Goal: Navigation & Orientation: Find specific page/section

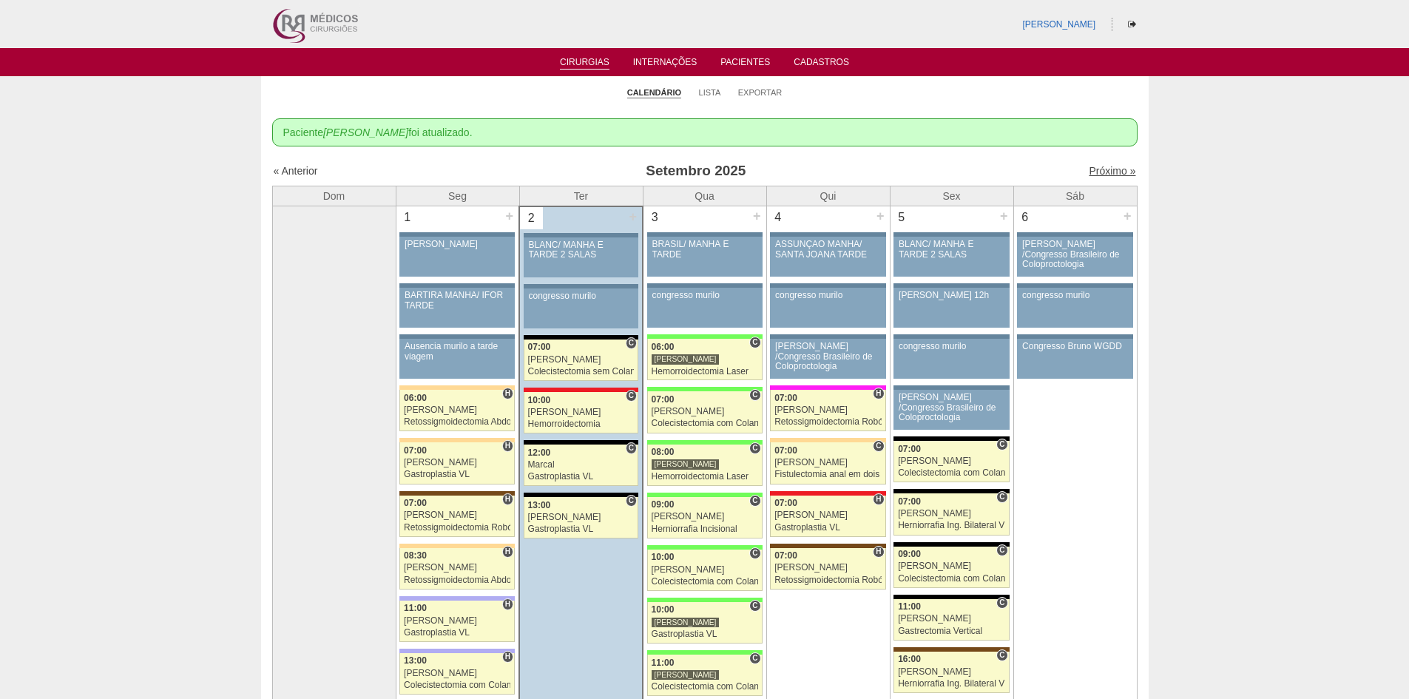
click at [1089, 166] on link "Próximo »" at bounding box center [1112, 171] width 47 height 12
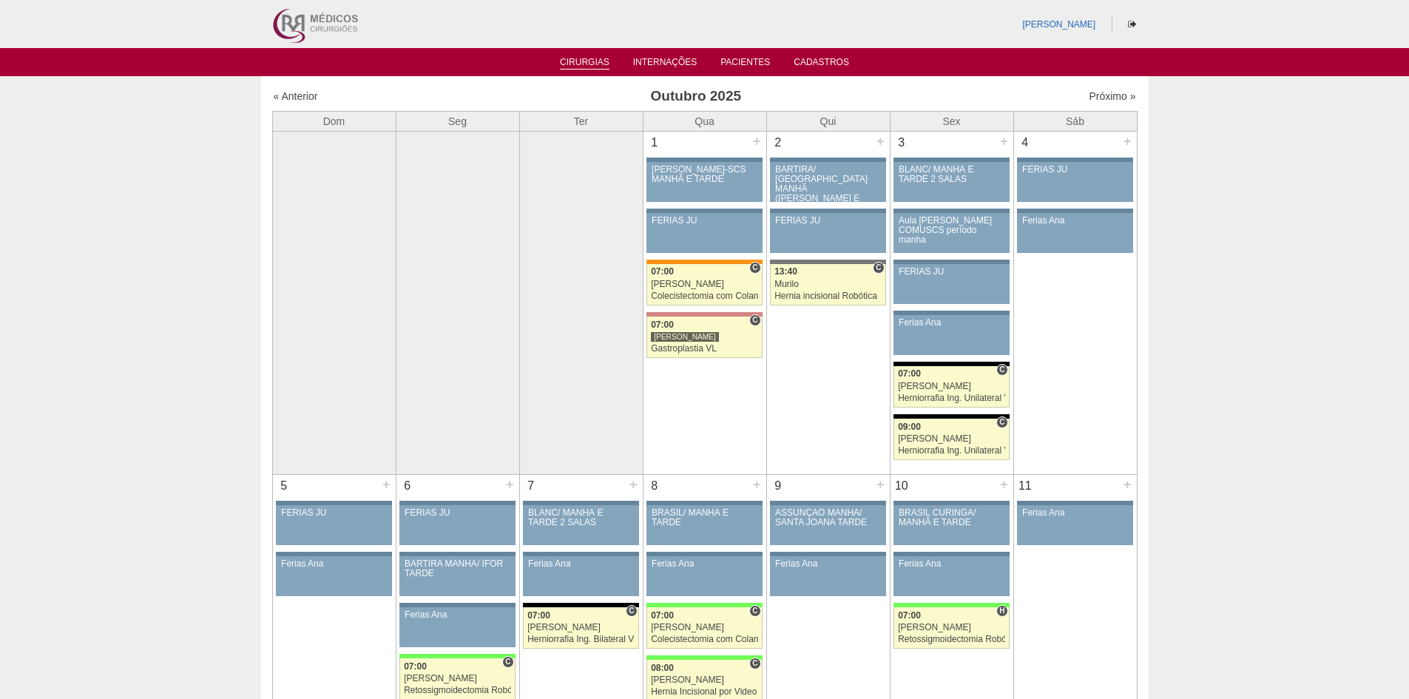
click at [586, 61] on link "Cirurgias" at bounding box center [585, 63] width 50 height 13
